Goal: Find contact information: Obtain details needed to contact an individual or organization

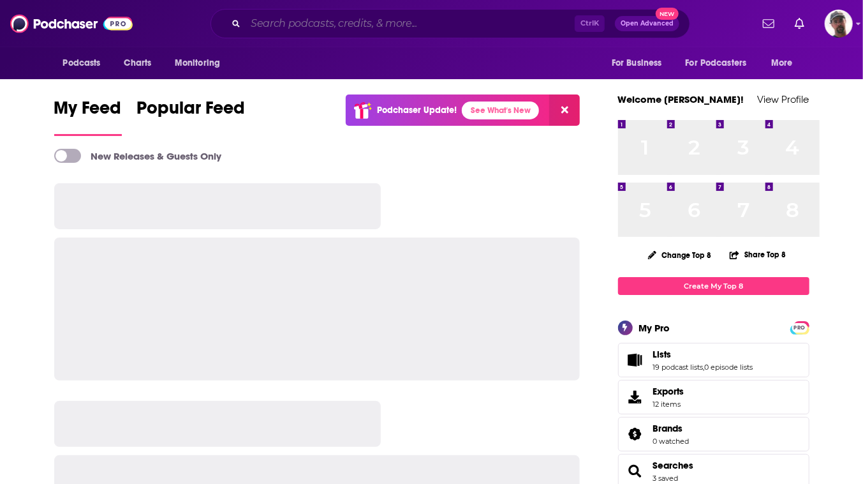
click at [416, 23] on input "Search podcasts, credits, & more..." at bounding box center [410, 23] width 329 height 20
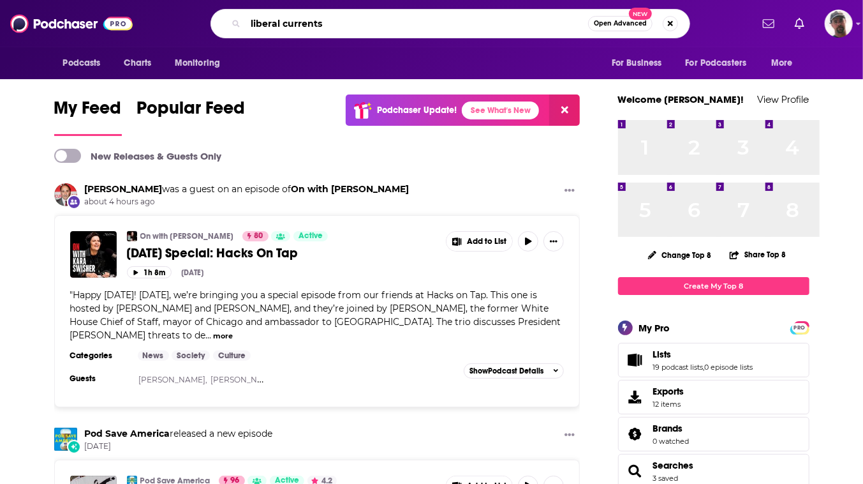
type input "liberal currents"
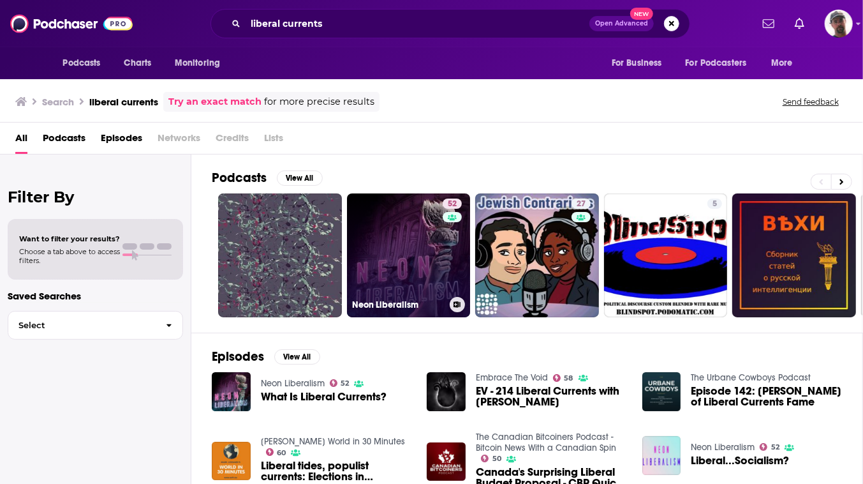
click at [471, 271] on link "52 Neon Liberalism" at bounding box center [409, 255] width 124 height 124
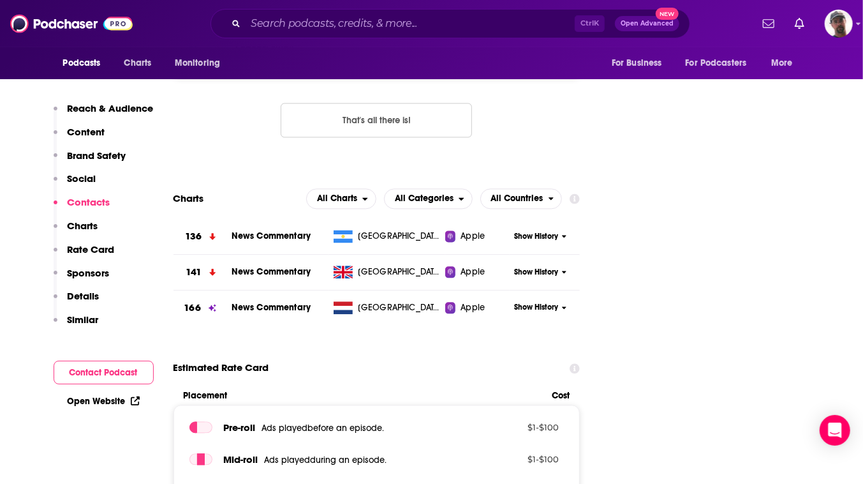
scroll to position [1392, 0]
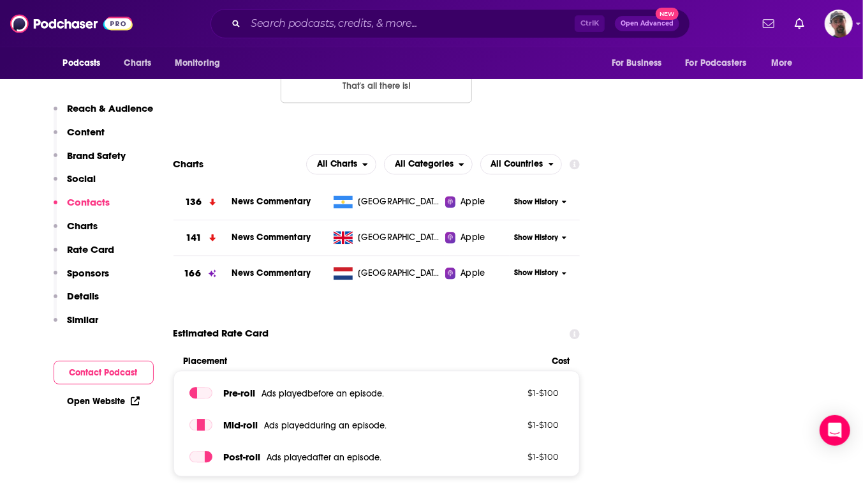
click at [562, 20] on icon at bounding box center [556, 17] width 10 height 8
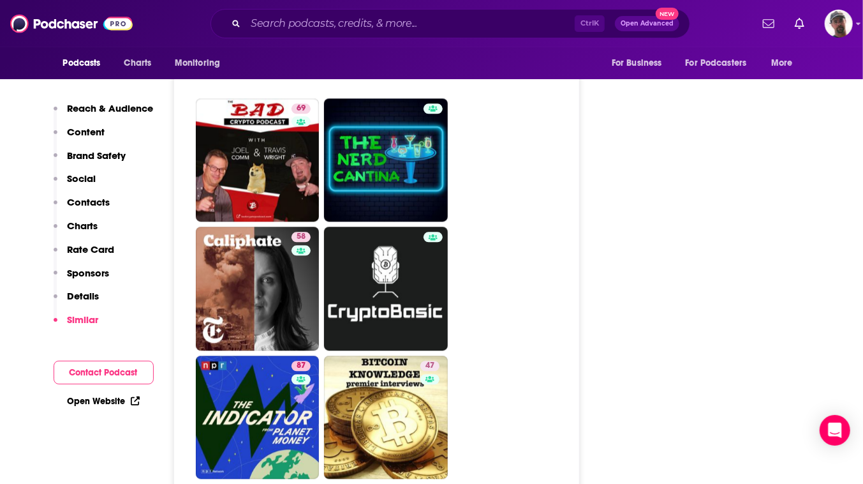
scroll to position [4234, 0]
